Goal: Information Seeking & Learning: Understand process/instructions

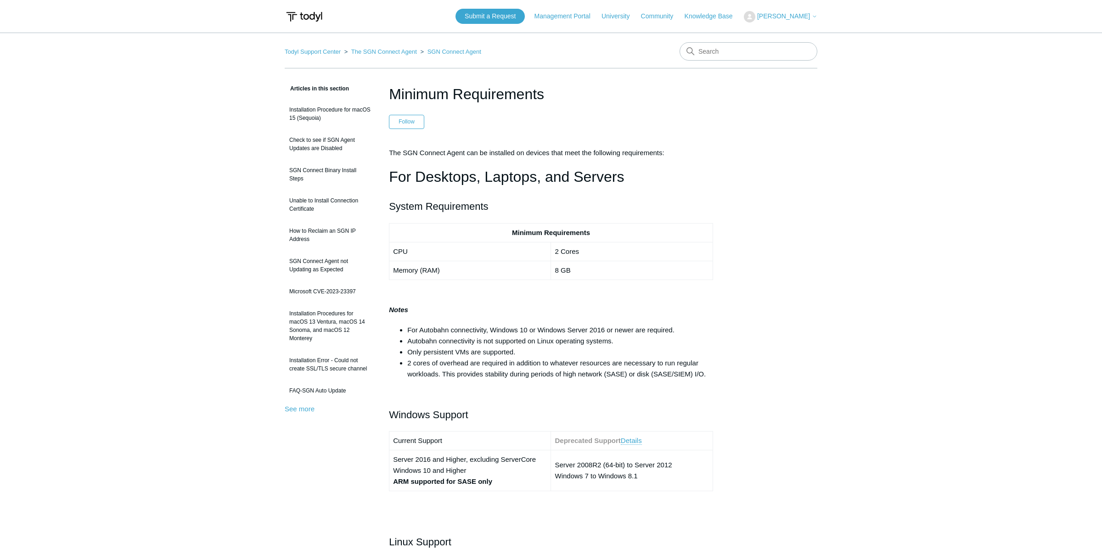
click at [468, 101] on h1 "Minimum Requirements" at bounding box center [551, 94] width 324 height 22
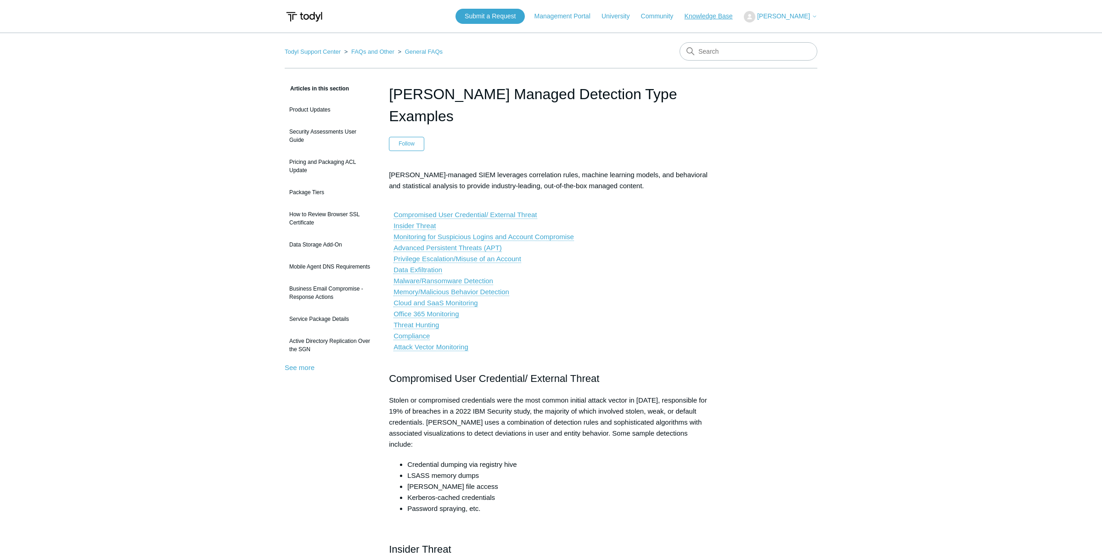
click at [712, 17] on link "Knowledge Base" at bounding box center [713, 16] width 57 height 10
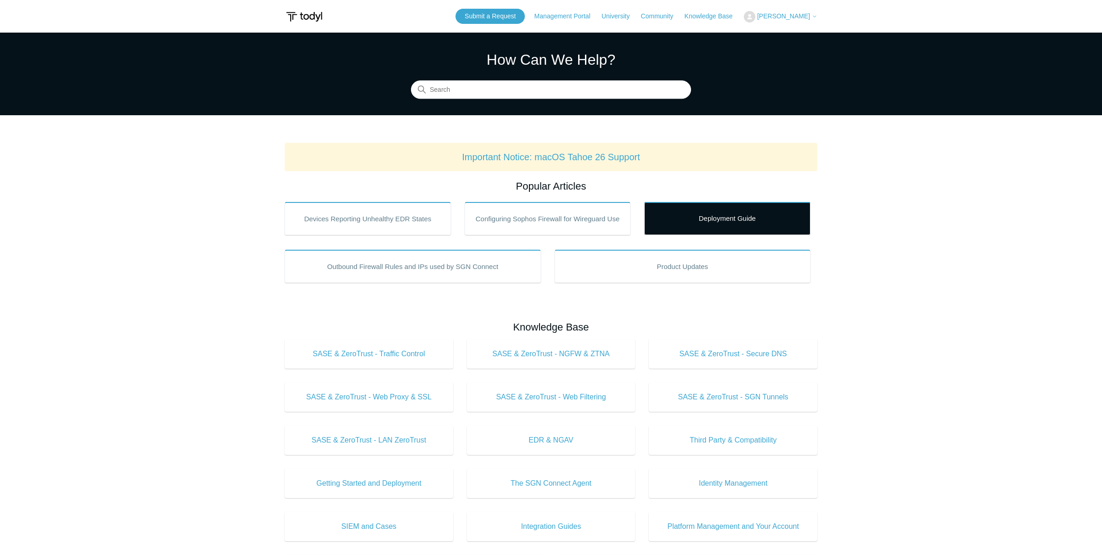
click at [690, 232] on link "Deployment Guide" at bounding box center [727, 218] width 166 height 33
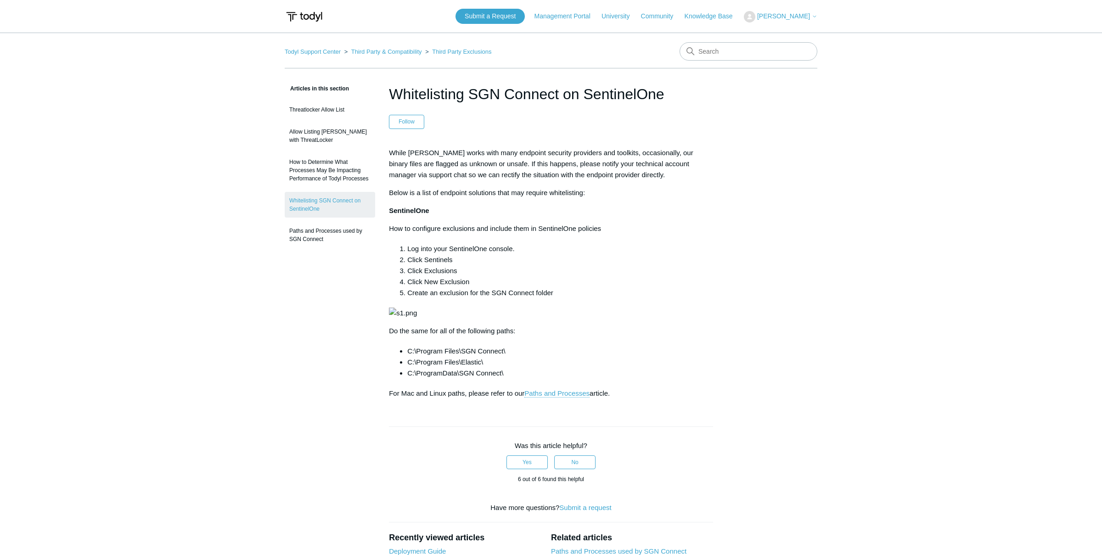
click at [494, 105] on h1 "Whitelisting SGN Connect on SentinelOne" at bounding box center [551, 94] width 324 height 22
click at [502, 95] on h1 "Whitelisting SGN Connect on SentinelOne" at bounding box center [551, 94] width 324 height 22
